Goal: Task Accomplishment & Management: Manage account settings

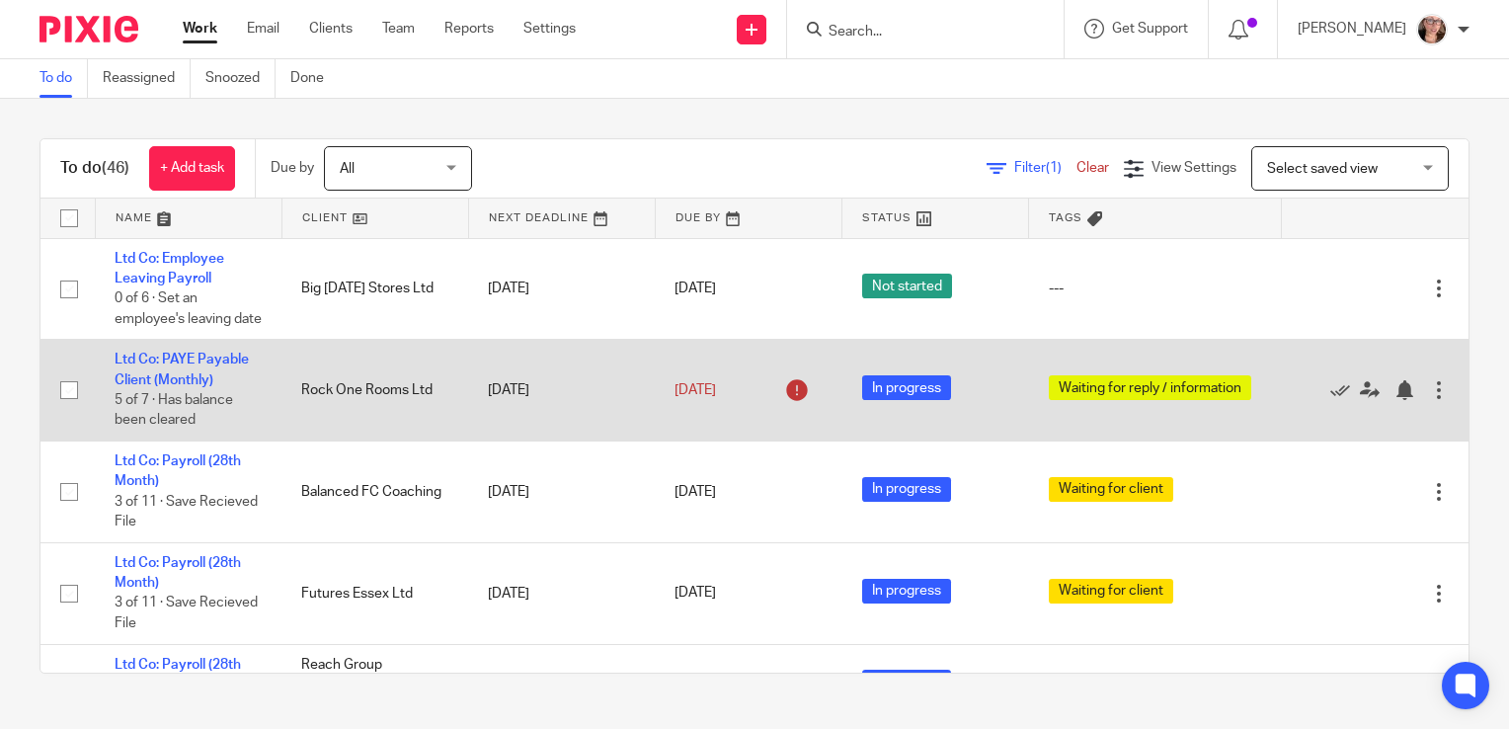
click at [176, 389] on td "Ltd Co: PAYE Payable Client (Monthly) 5 of 7 · Has balance been cleared" at bounding box center [188, 391] width 187 height 102
click at [175, 386] on link "Ltd Co: PAYE Payable Client (Monthly)" at bounding box center [182, 370] width 134 height 34
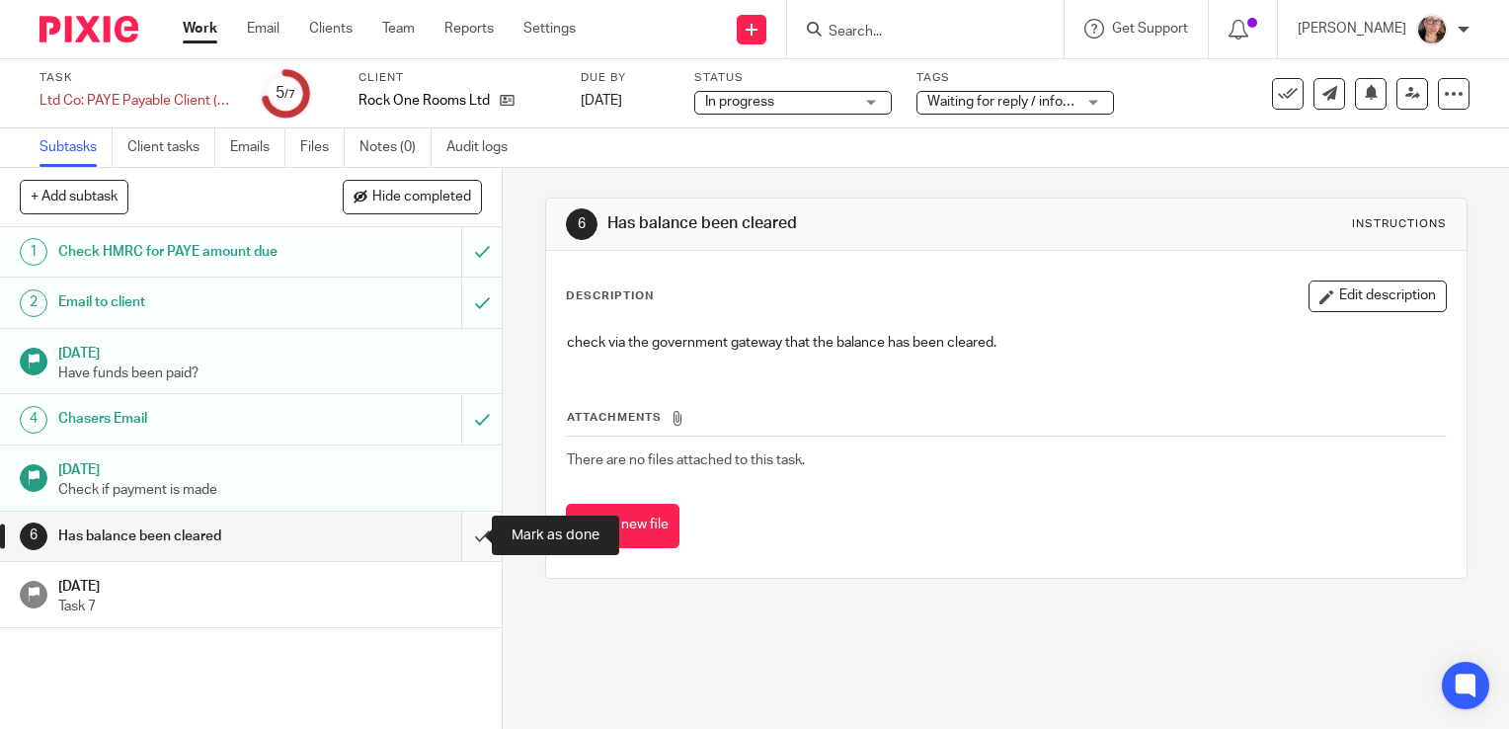
click at [467, 535] on input "submit" at bounding box center [251, 536] width 502 height 49
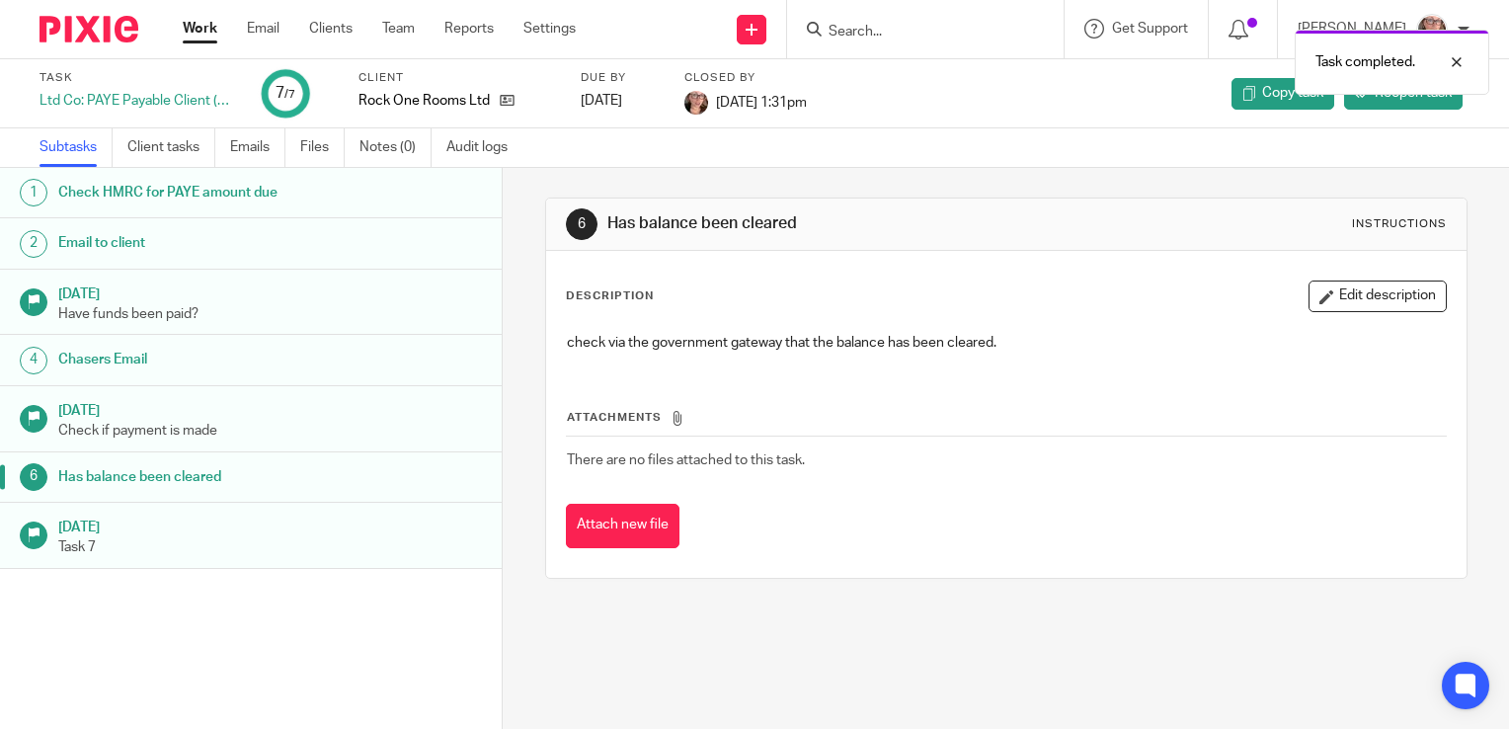
click at [211, 38] on link "Work" at bounding box center [200, 29] width 35 height 20
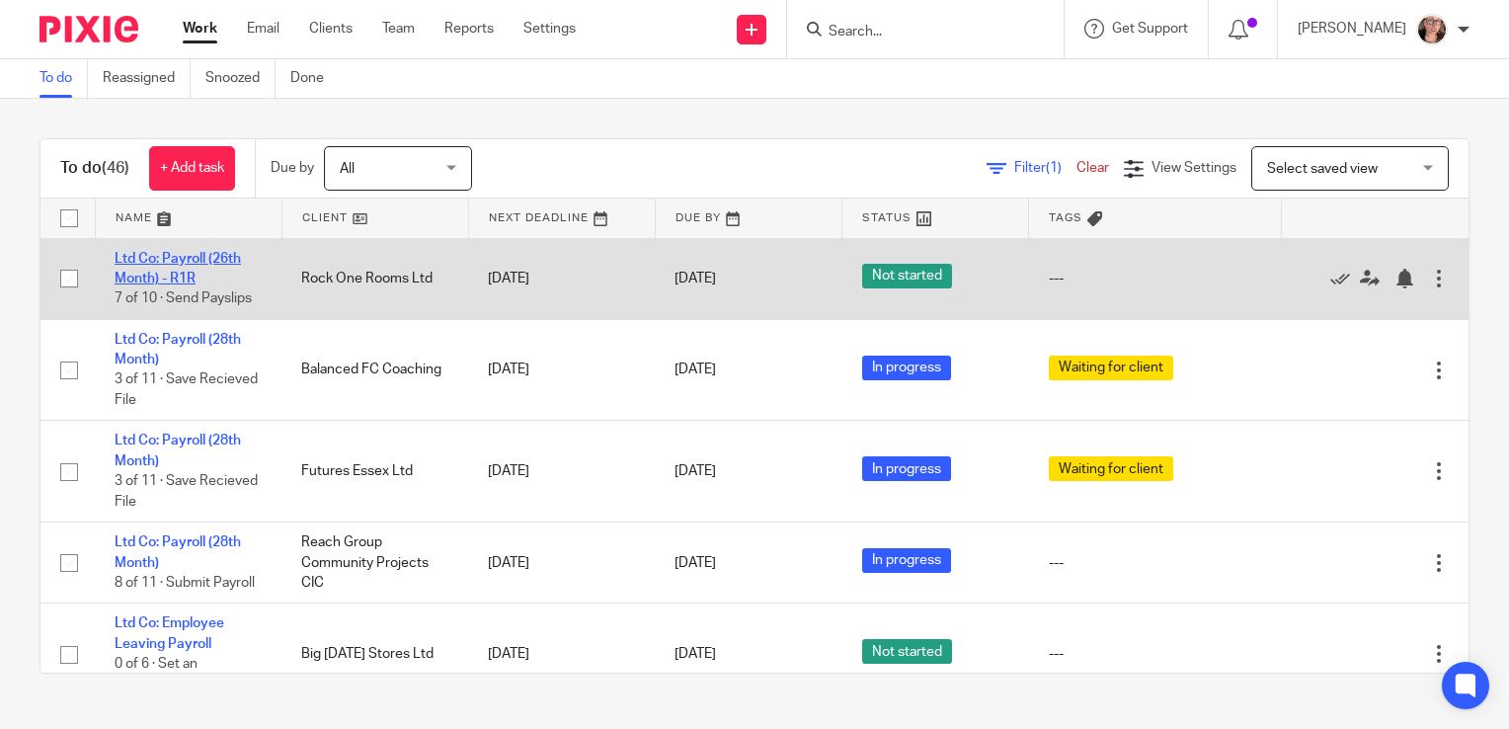
click at [237, 252] on link "Ltd Co: Payroll (26th Month) - R1R" at bounding box center [178, 269] width 126 height 34
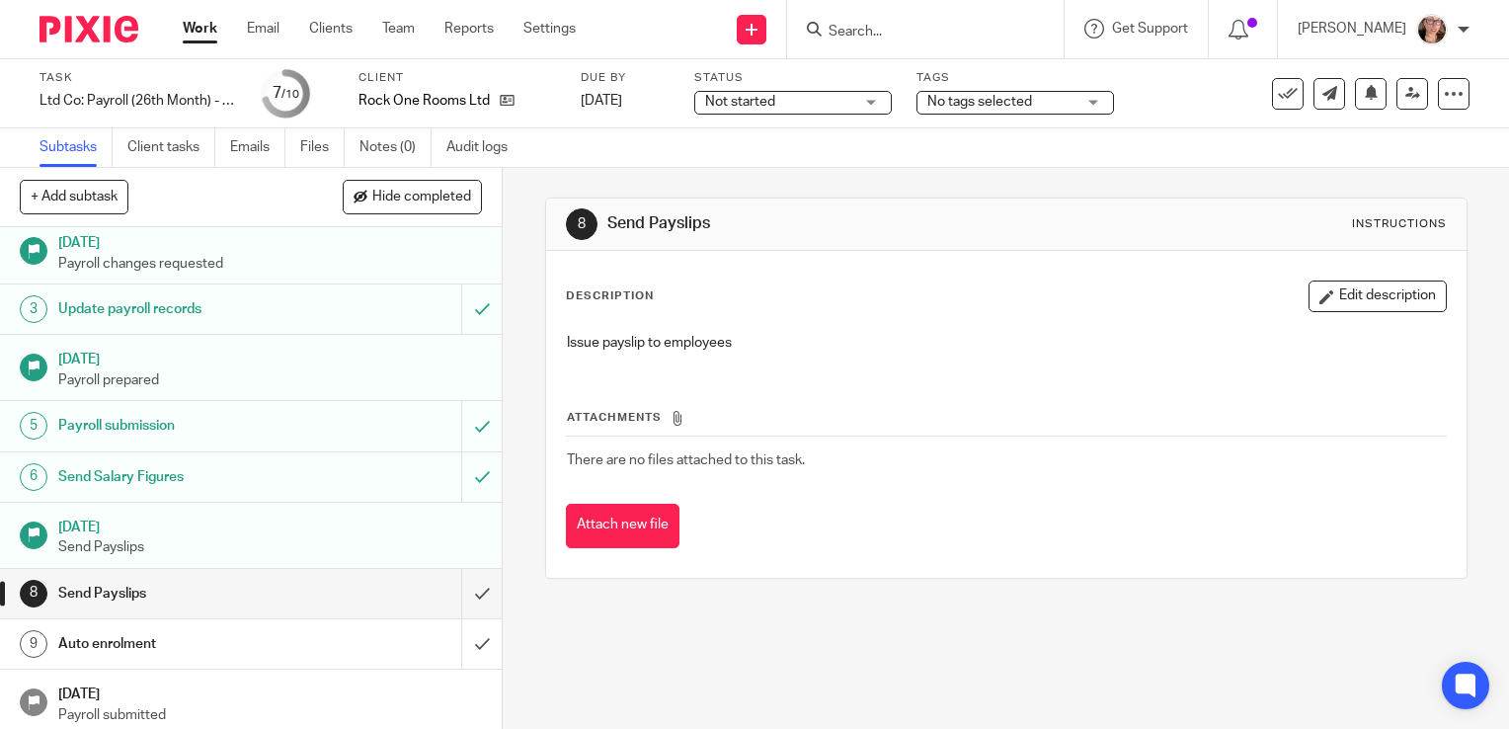
scroll to position [63, 0]
click at [839, 93] on span "Not started" at bounding box center [779, 102] width 148 height 21
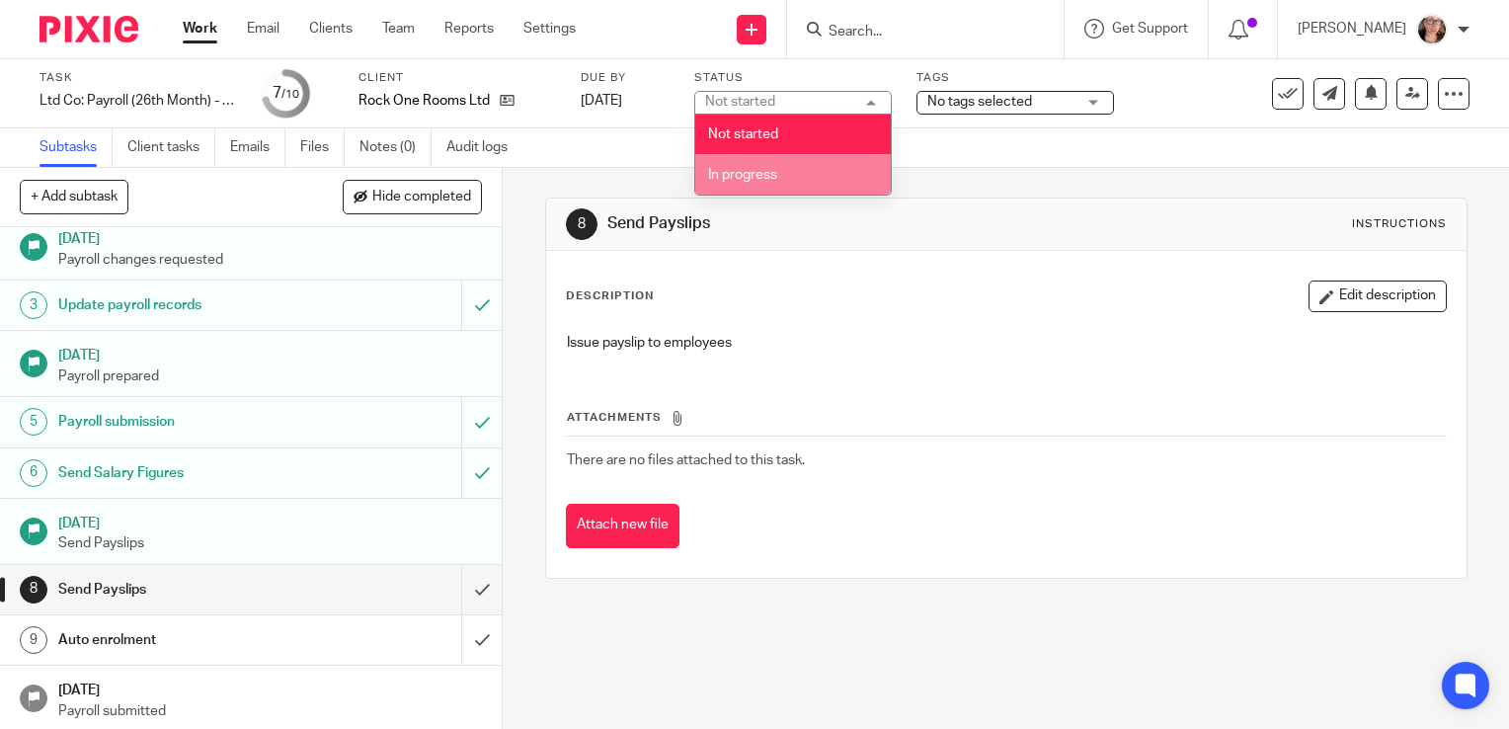
click at [786, 161] on li "In progress" at bounding box center [793, 174] width 196 height 41
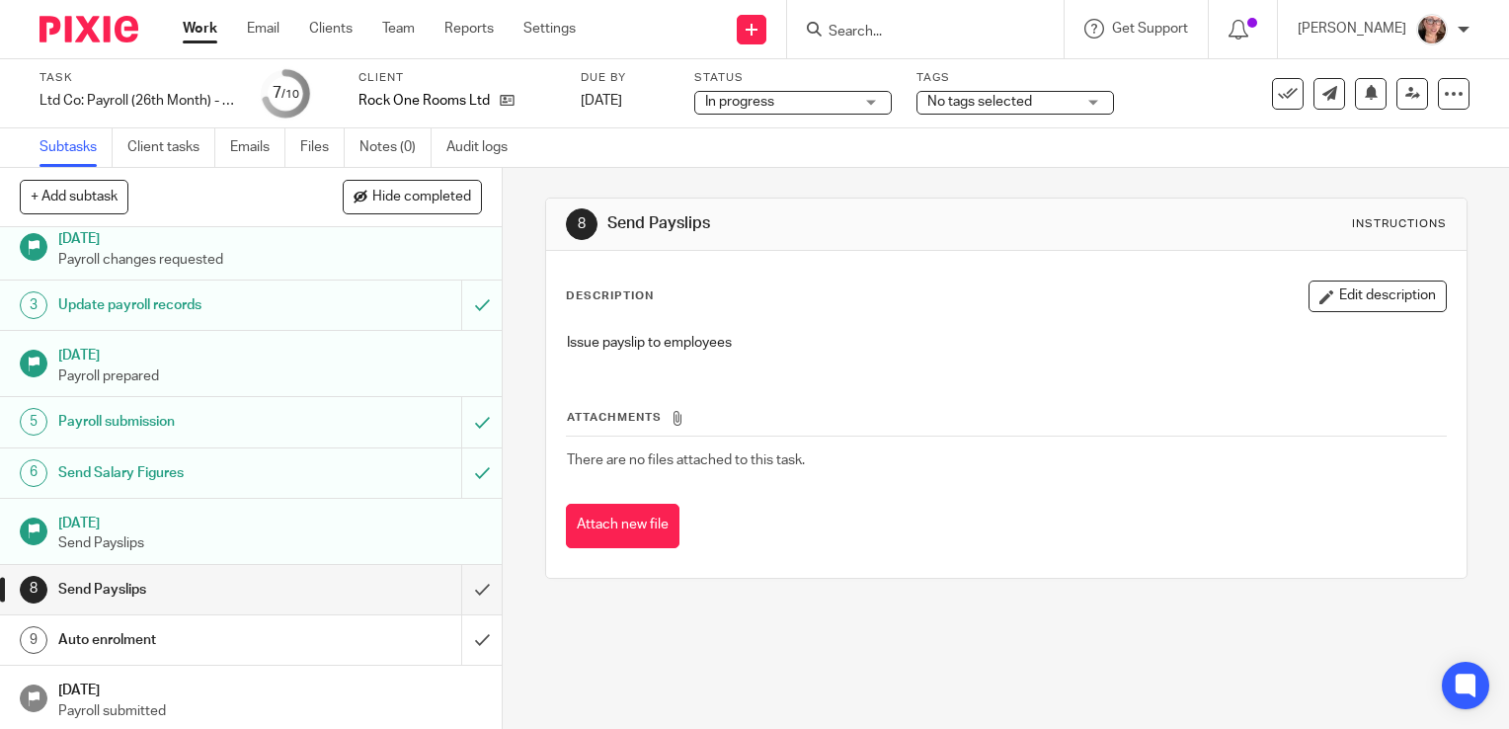
click at [949, 113] on div "No tags selected" at bounding box center [1016, 103] width 198 height 24
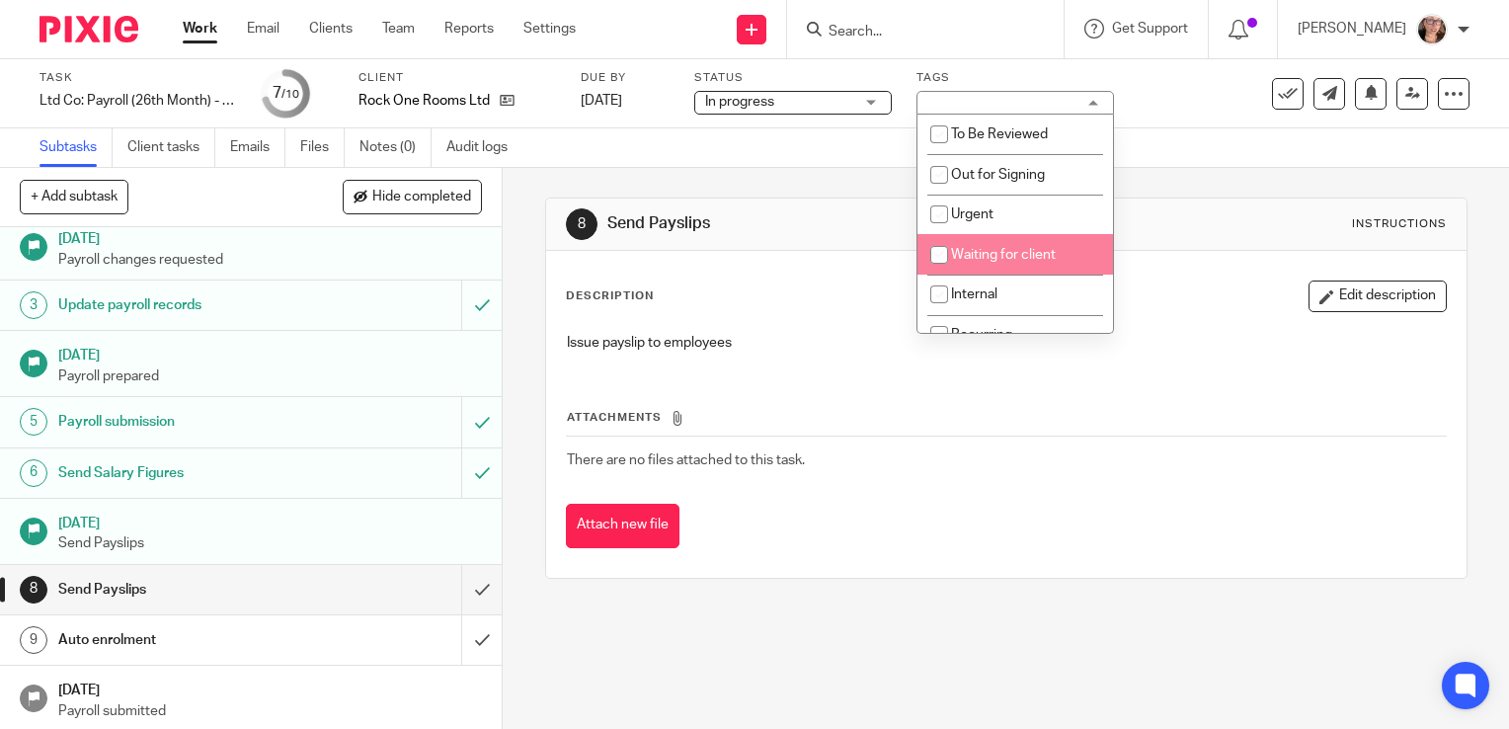
click at [943, 245] on input "checkbox" at bounding box center [940, 255] width 38 height 38
checkbox input "true"
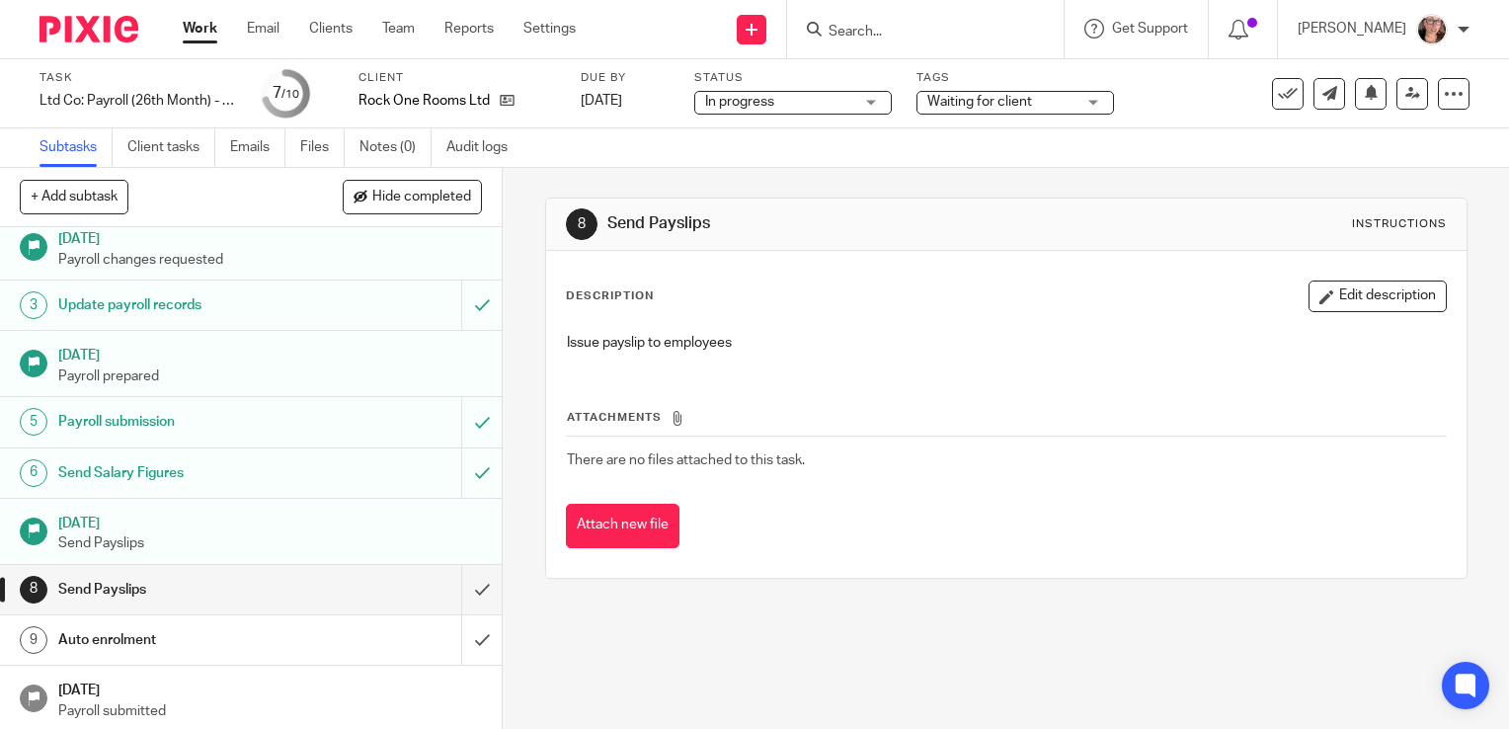
click at [841, 164] on div "Subtasks Client tasks Emails Files Notes (0) Audit logs" at bounding box center [754, 148] width 1509 height 40
click at [625, 101] on link "[DATE]" at bounding box center [625, 101] width 89 height 21
click at [203, 34] on link "Work" at bounding box center [200, 29] width 35 height 20
